Goal: Task Accomplishment & Management: Manage account settings

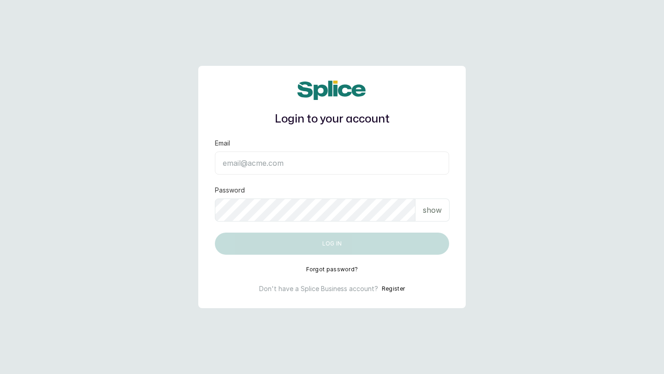
type input "[EMAIL_ADDRESS][DOMAIN_NAME]"
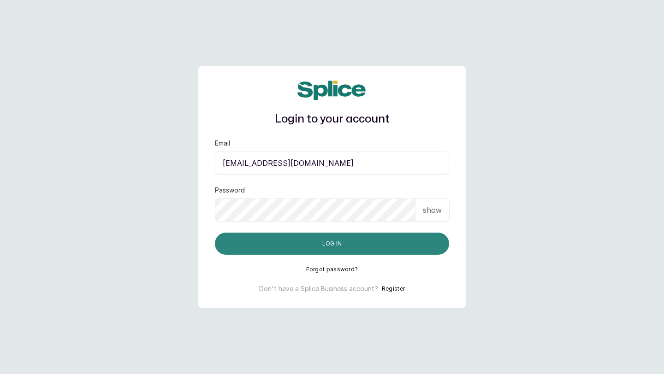
click at [296, 241] on button "Log in" at bounding box center [332, 244] width 234 height 22
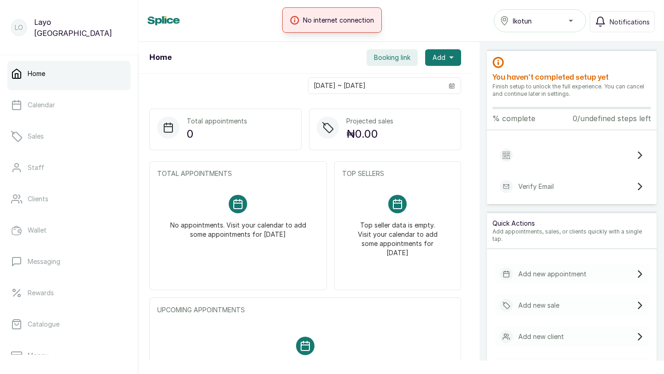
click at [231, 26] on div "No internet connection" at bounding box center [332, 19] width 664 height 25
